Goal: Task Accomplishment & Management: Use online tool/utility

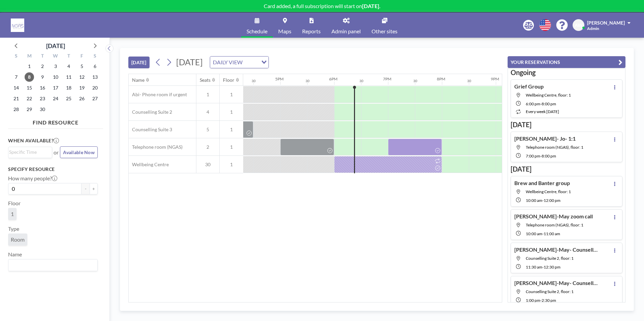
scroll to position [0, 916]
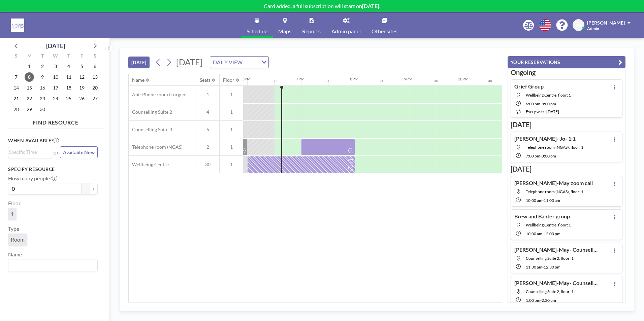
scroll to position [0, 970]
click at [44, 73] on span "9" at bounding box center [42, 76] width 9 height 9
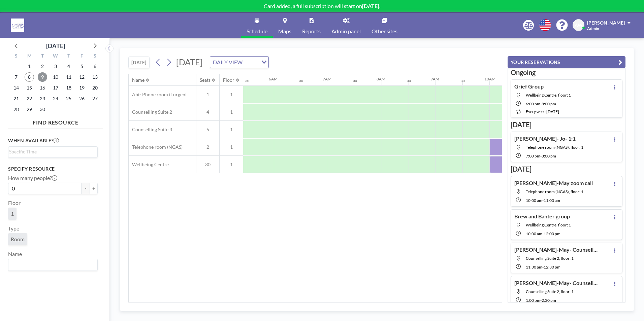
scroll to position [0, 404]
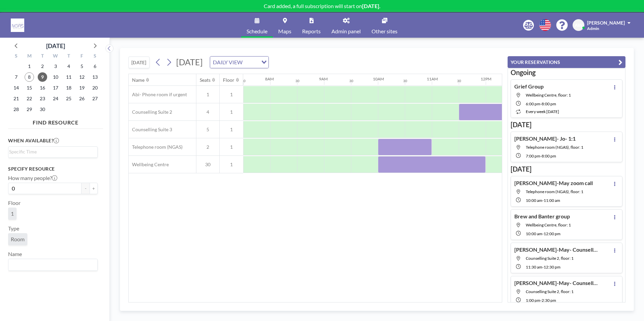
click at [307, 298] on div "Name Seats Floor 12AM 30 1AM 30 2AM 30 3AM 30 4AM 30 5AM 30 6AM 30 7AM 30 8AM 3…" at bounding box center [315, 188] width 373 height 228
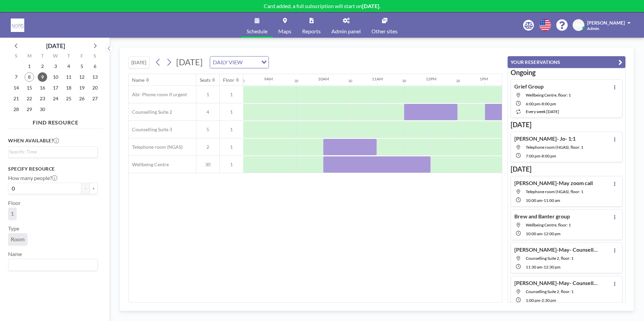
scroll to position [0, 458]
click at [342, 146] on div at bounding box center [351, 147] width 54 height 17
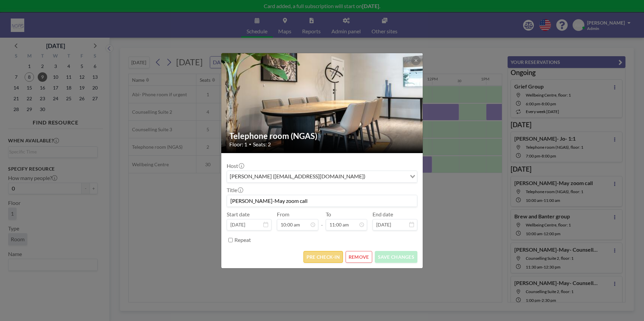
scroll to position [264, 0]
click at [339, 255] on button "PRE CHECK-IN" at bounding box center [322, 257] width 39 height 12
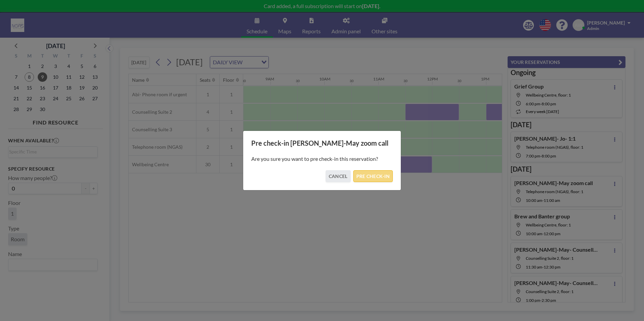
click at [369, 172] on button "PRE CHECK-IN" at bounding box center [372, 176] width 39 height 12
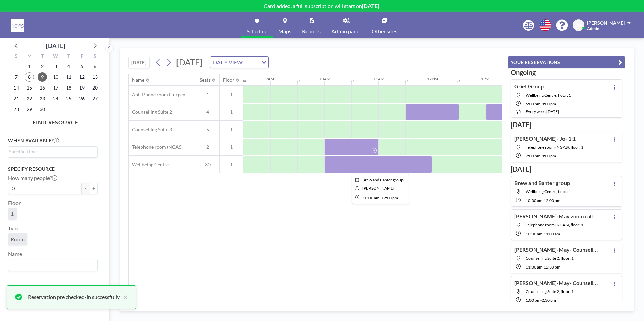
click at [370, 162] on div at bounding box center [378, 164] width 108 height 17
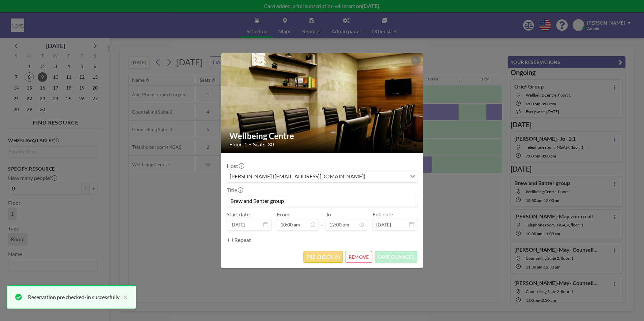
scroll to position [288, 0]
click at [328, 255] on button "PRE CHECK-IN" at bounding box center [322, 257] width 39 height 12
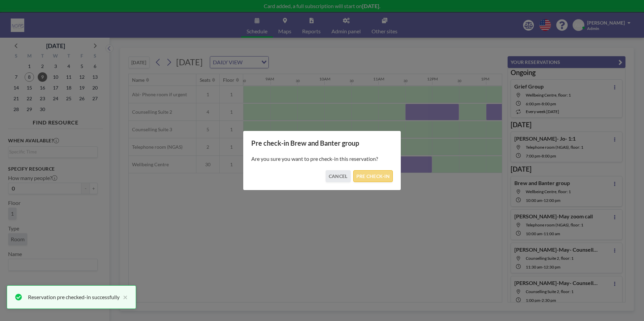
click at [380, 179] on button "PRE CHECK-IN" at bounding box center [372, 176] width 39 height 12
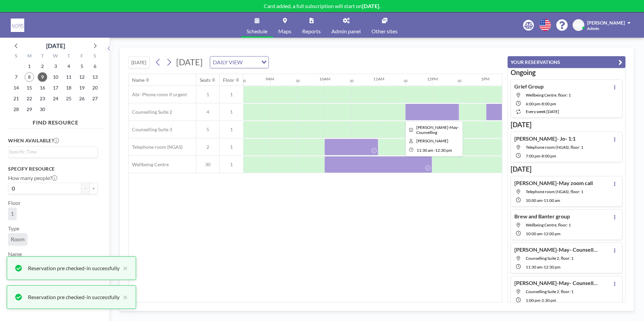
click at [424, 113] on div at bounding box center [432, 112] width 54 height 17
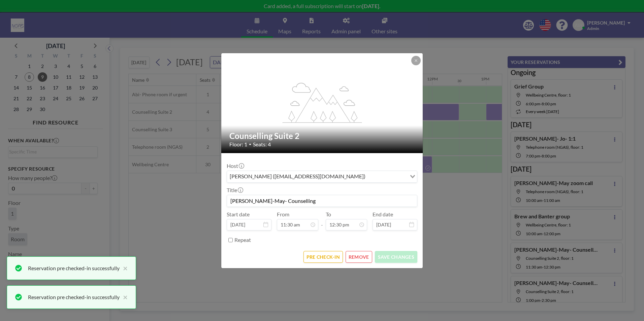
scroll to position [300, 0]
drag, startPoint x: 332, startPoint y: 250, endPoint x: 331, endPoint y: 255, distance: 4.6
click at [332, 251] on form "Host Abi Wainwright (abi@nationalbereavement.com) Loading... Title Holly-May- C…" at bounding box center [321, 210] width 201 height 115
click at [331, 255] on button "PRE CHECK-IN" at bounding box center [322, 257] width 39 height 12
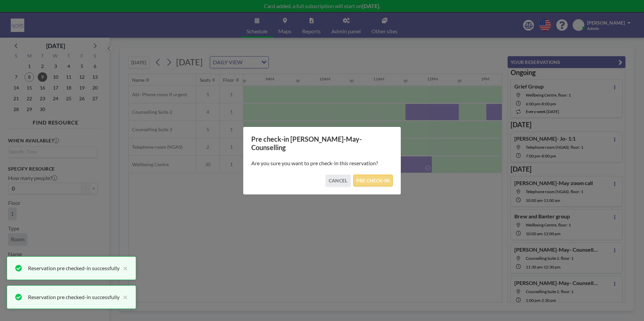
click at [382, 179] on button "PRE CHECK-IN" at bounding box center [372, 181] width 39 height 12
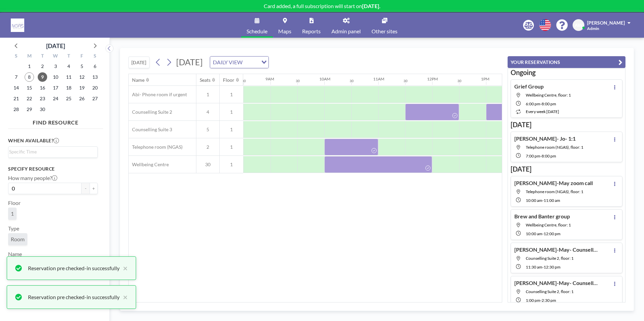
click at [334, 302] on div "Name Seats Floor 12AM 30 1AM 30 2AM 30 3AM 30 4AM 30 5AM 30 6AM 30 7AM 30 8AM 3…" at bounding box center [315, 188] width 374 height 229
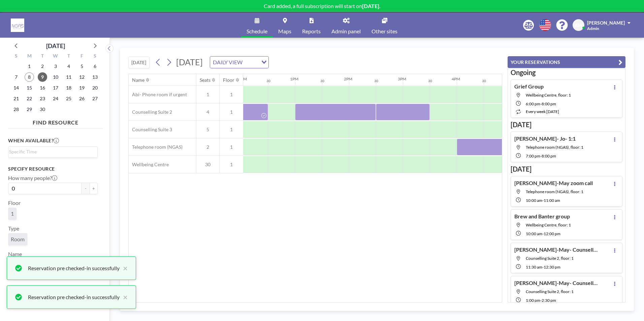
scroll to position [0, 652]
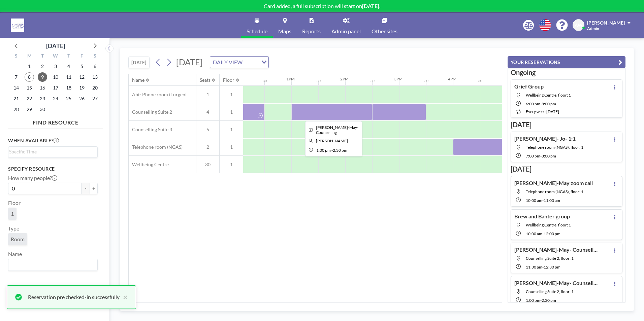
click at [334, 111] on div at bounding box center [331, 112] width 81 height 17
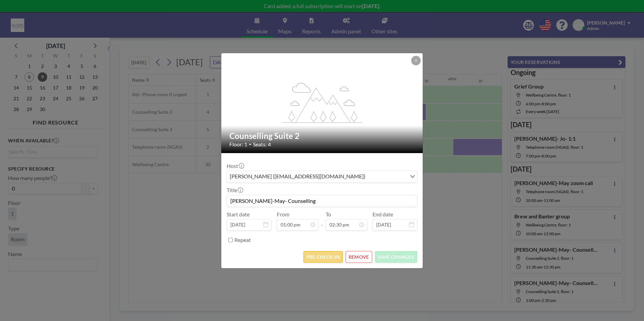
click at [340, 255] on button "PRE CHECK-IN" at bounding box center [322, 257] width 39 height 12
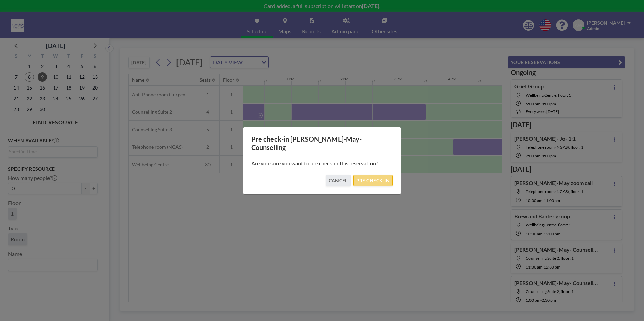
click at [380, 175] on button "PRE CHECK-IN" at bounding box center [372, 181] width 39 height 12
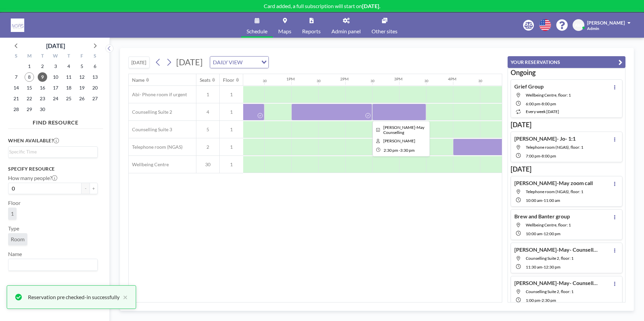
click at [396, 118] on div at bounding box center [399, 112] width 54 height 17
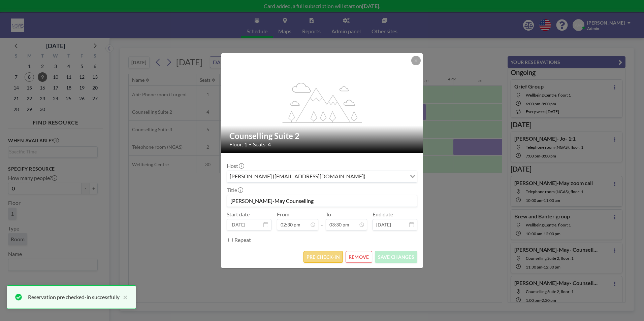
click at [335, 253] on button "PRE CHECK-IN" at bounding box center [322, 257] width 39 height 12
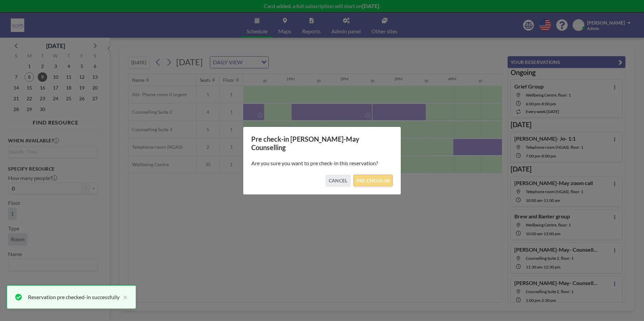
click at [377, 175] on button "PRE CHECK-IN" at bounding box center [372, 181] width 39 height 12
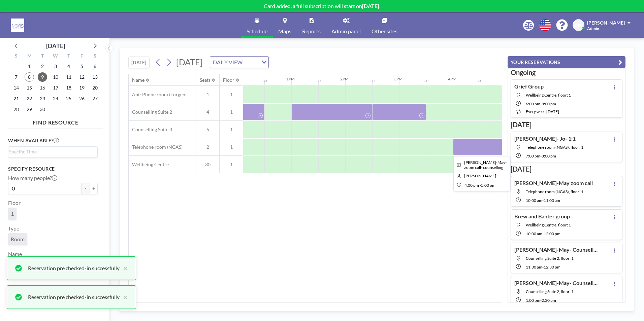
click at [463, 154] on div at bounding box center [480, 147] width 54 height 17
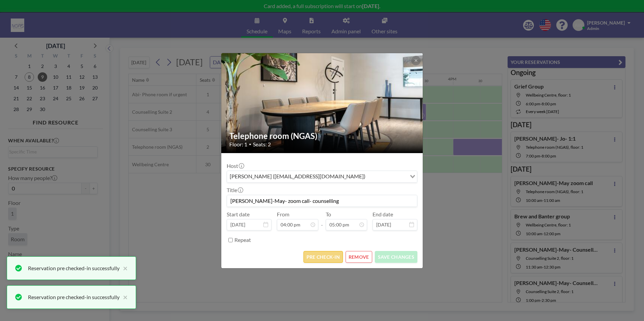
click at [327, 262] on button "PRE CHECK-IN" at bounding box center [322, 257] width 39 height 12
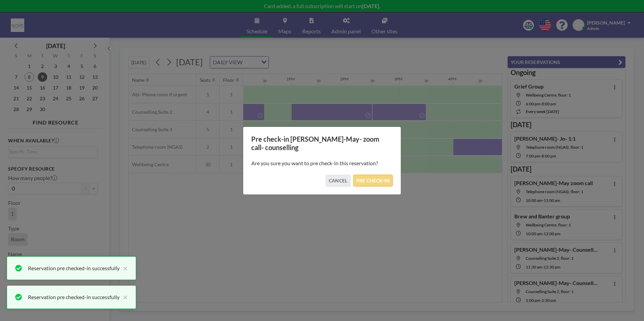
click at [380, 175] on button "PRE CHECK-IN" at bounding box center [372, 181] width 39 height 12
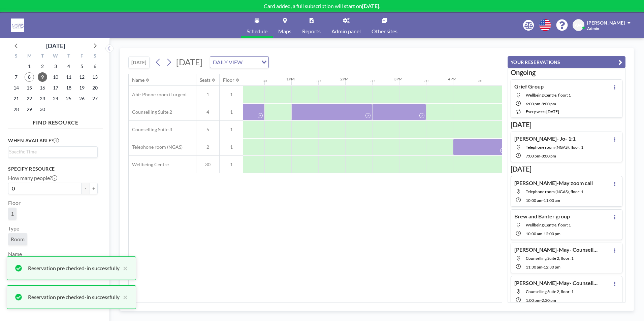
click at [379, 303] on div "TODAY Tuesday, September 9, 2025 DAILY VIEW Loading... Name Seats Floor 12AM 30…" at bounding box center [377, 179] width 514 height 263
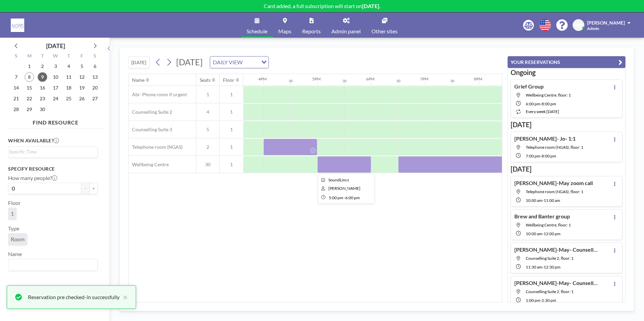
click at [359, 167] on div at bounding box center [344, 164] width 54 height 17
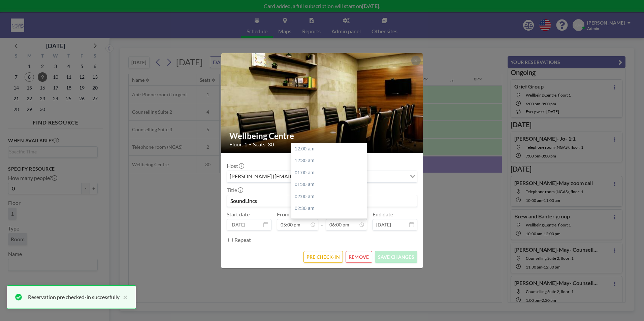
scroll to position [431, 0]
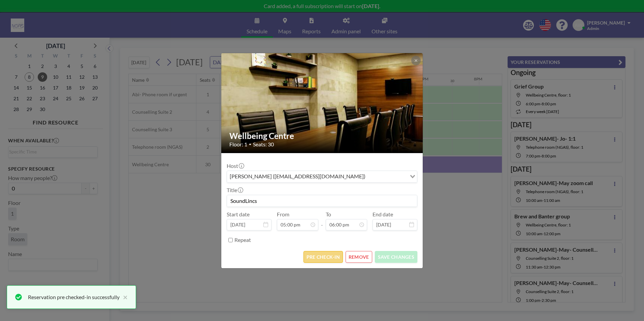
click at [334, 256] on button "PRE CHECK-IN" at bounding box center [322, 257] width 39 height 12
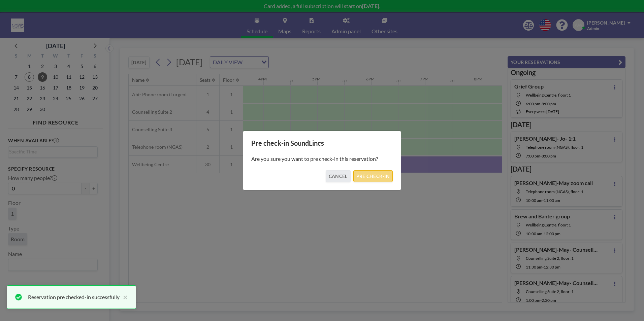
click at [371, 175] on button "PRE CHECK-IN" at bounding box center [372, 176] width 39 height 12
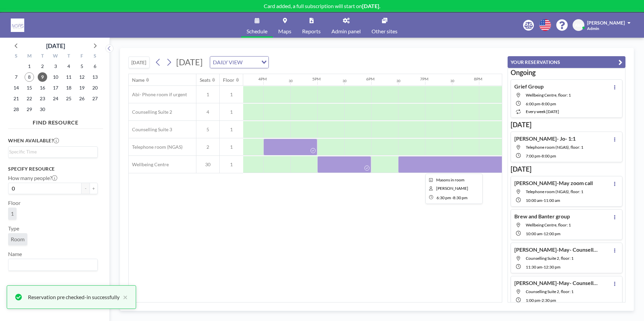
click at [414, 164] on div at bounding box center [452, 164] width 108 height 17
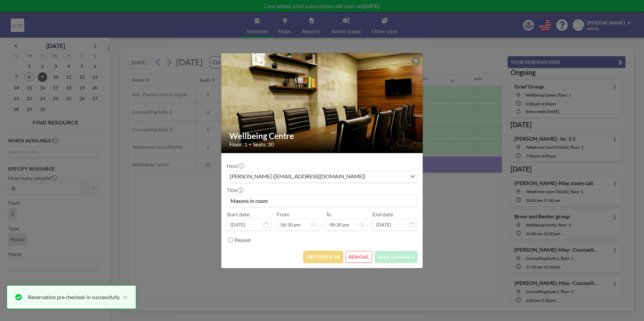
click at [322, 259] on button "PRE CHECK-IN" at bounding box center [322, 257] width 39 height 12
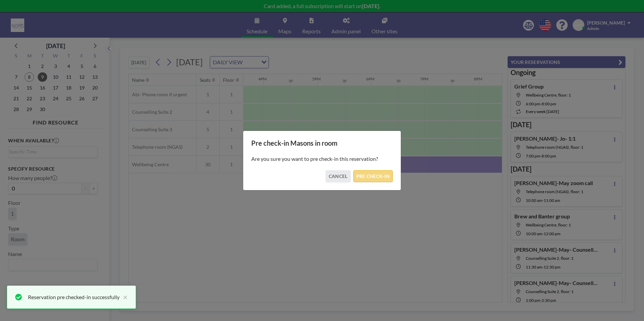
click at [364, 179] on button "PRE CHECK-IN" at bounding box center [372, 176] width 39 height 12
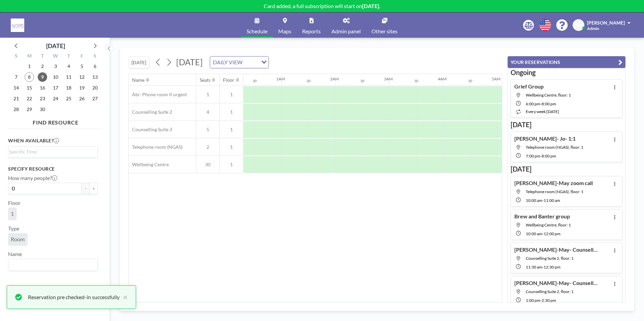
scroll to position [0, 0]
click at [221, 235] on div "Name Seats Floor 12AM 30 1AM 30 2AM 30 3AM 30 4AM 30 5AM 30 6AM 30 7AM 30 8AM 3…" at bounding box center [315, 188] width 373 height 228
